Goal: Task Accomplishment & Management: Complete application form

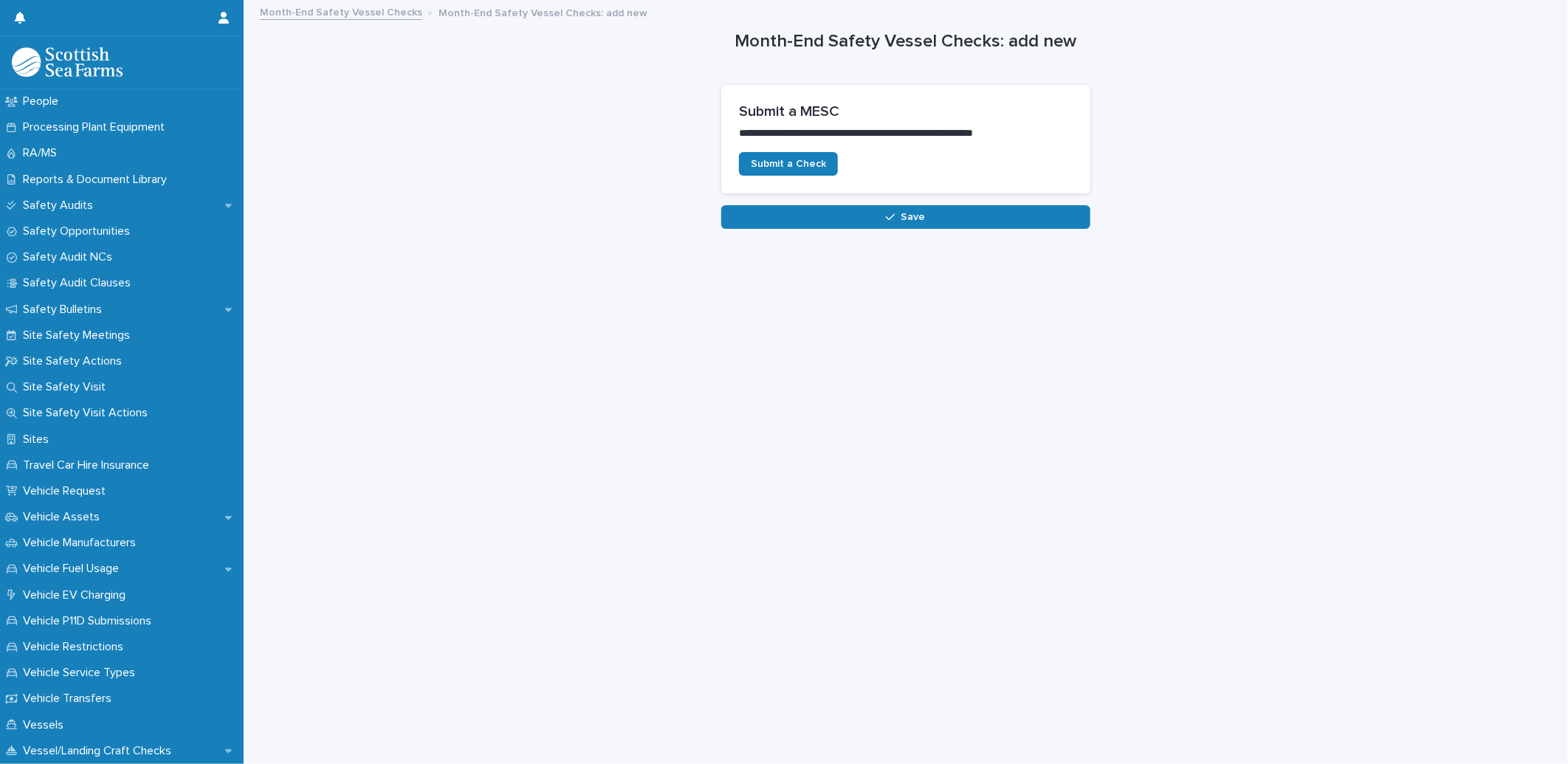
scroll to position [646, 0]
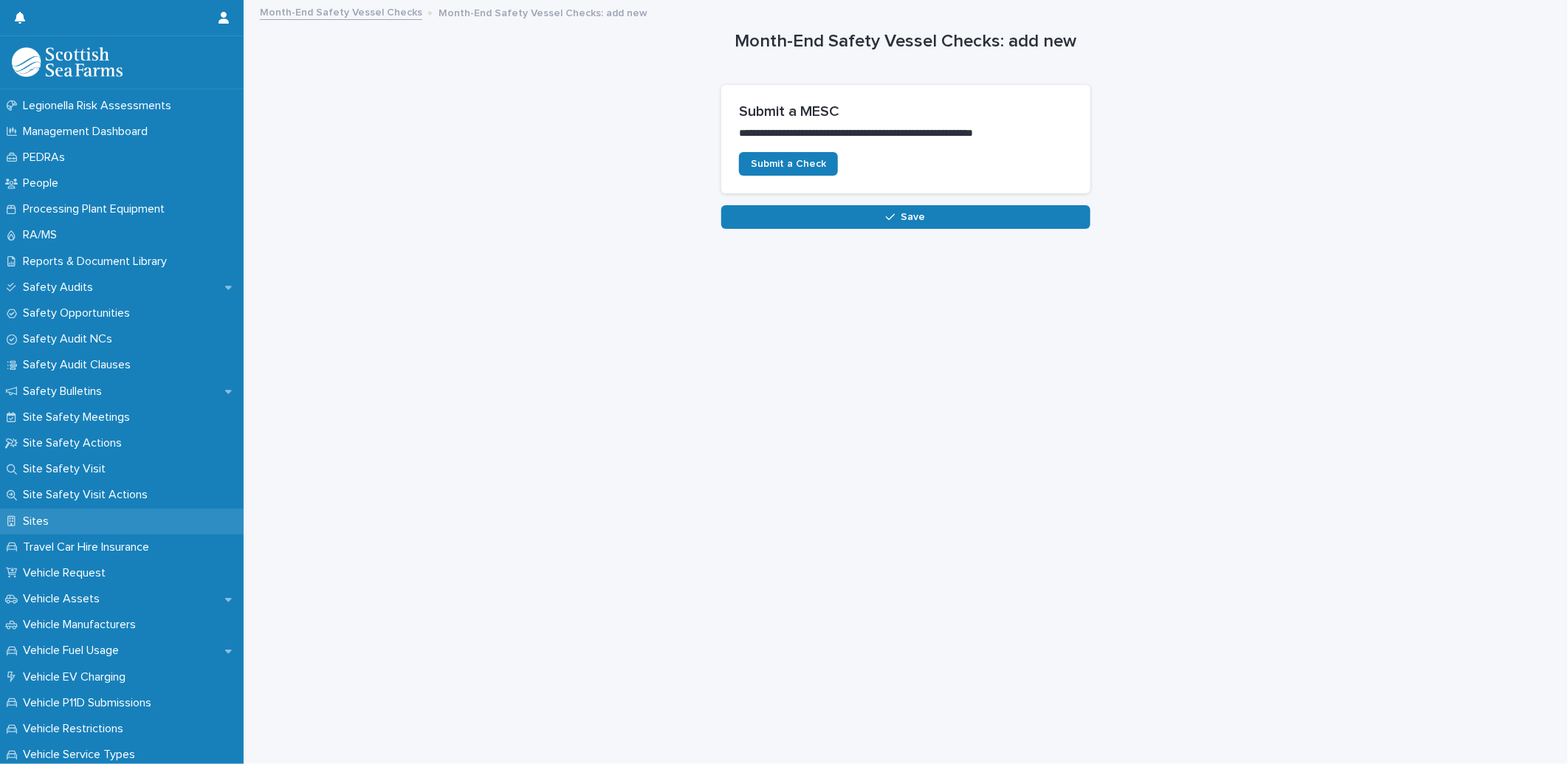
click at [76, 519] on div "Sites" at bounding box center [122, 521] width 244 height 26
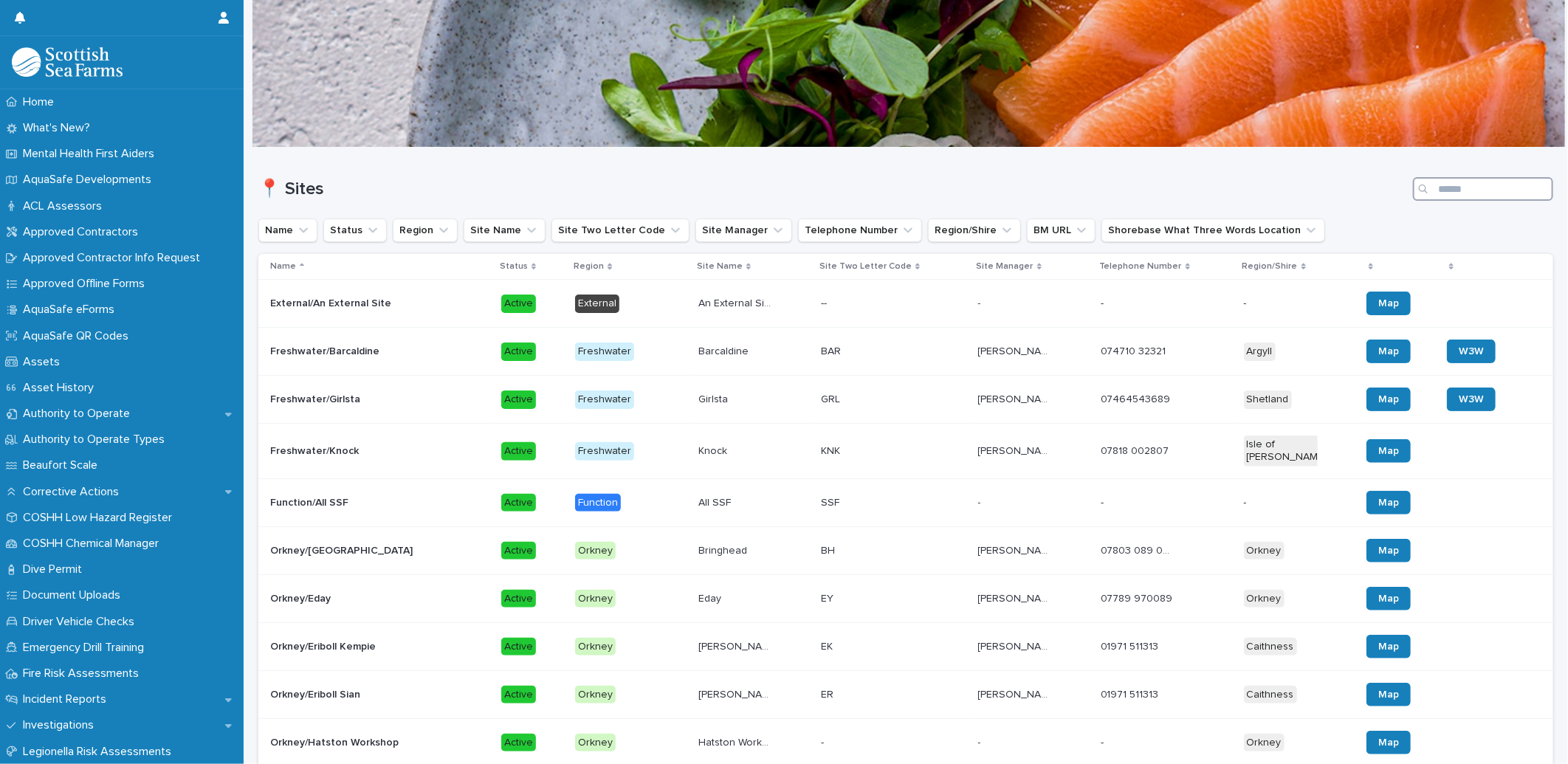
click at [1471, 190] on input "Search" at bounding box center [1483, 189] width 140 height 24
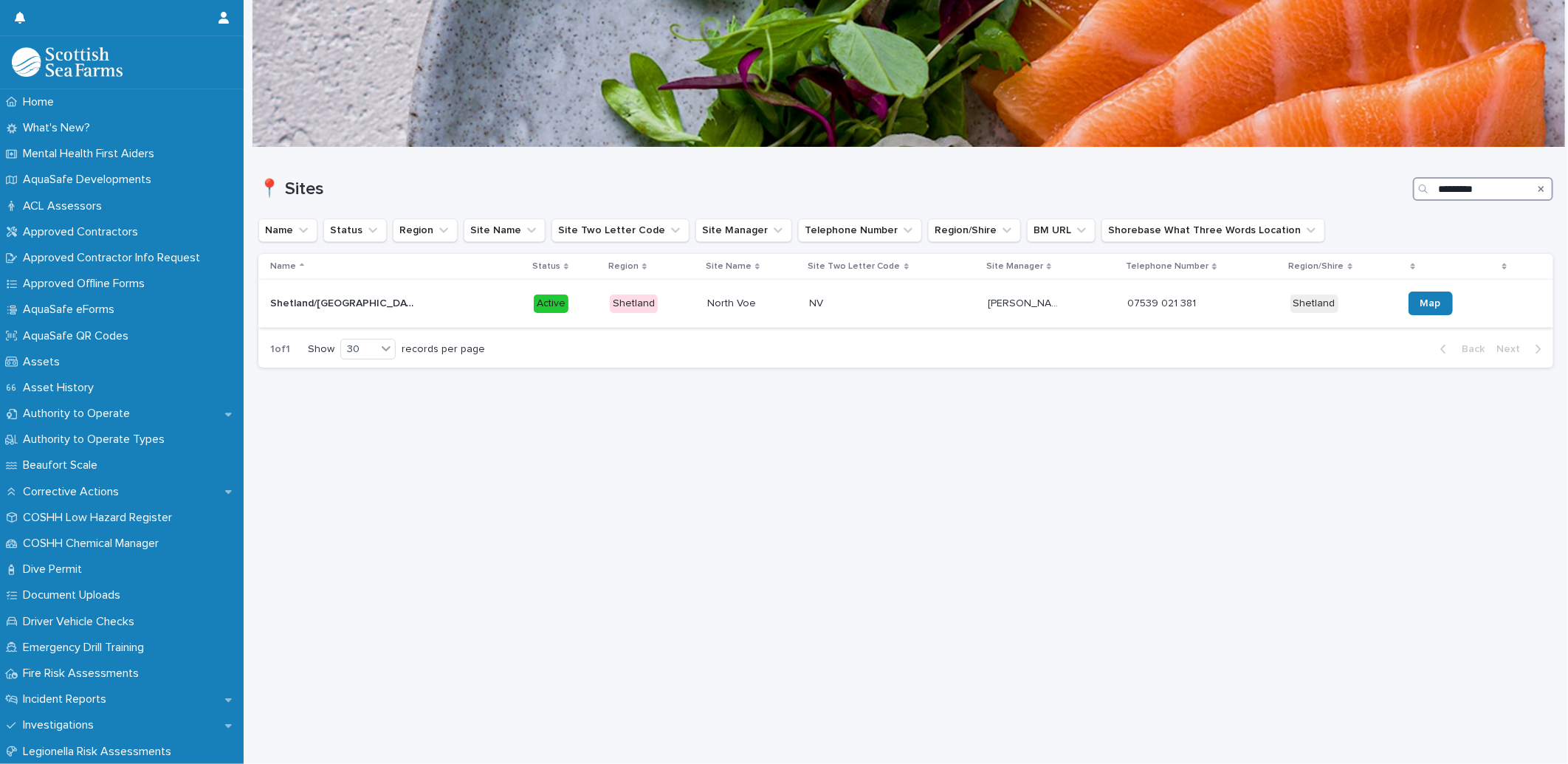
type input "*********"
click at [345, 302] on p "Shetland/[GEOGRAPHIC_DATA]" at bounding box center [346, 302] width 151 height 16
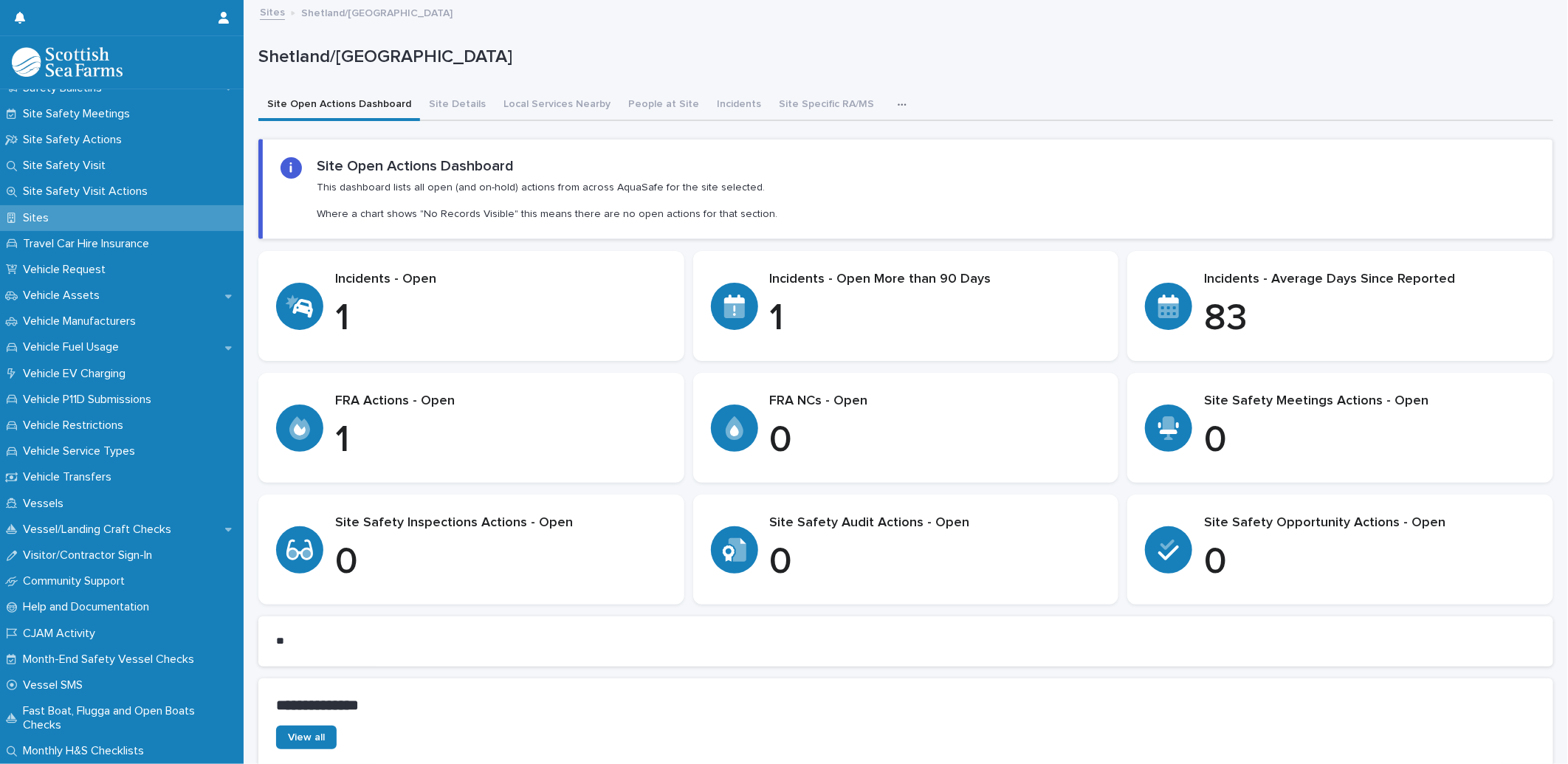
scroll to position [974, 0]
